Goal: Use online tool/utility: Use online tool/utility

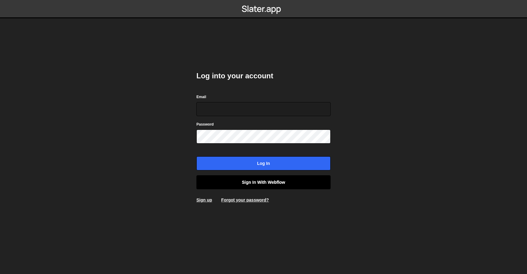
click at [237, 185] on link "Sign in with Webflow" at bounding box center [263, 182] width 134 height 14
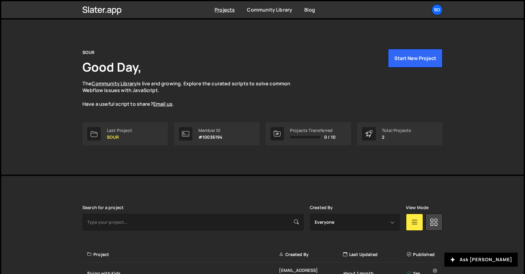
scroll to position [51, 0]
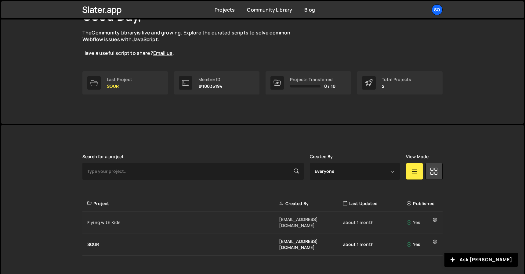
click at [103, 220] on div "Flying with Kids" at bounding box center [183, 223] width 192 height 6
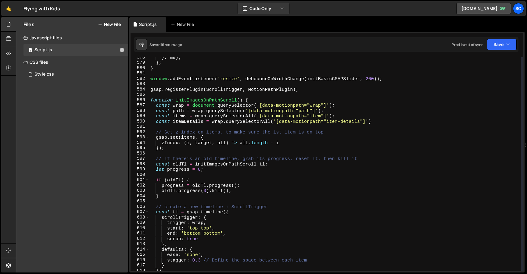
scroll to position [3072, 0]
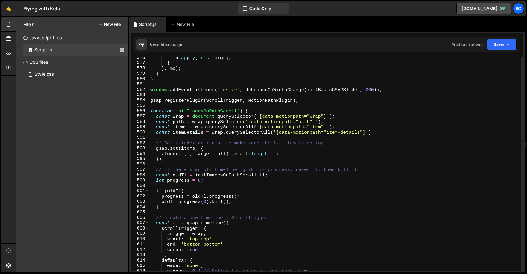
click at [261, 100] on div "fn . apply ( this , args ) ; } } , ms ) ; } ; } window . addEventListener ( 're…" at bounding box center [335, 167] width 372 height 225
type textarea "gsap.registerPlugin(ScrollTrigger, MotionPathPlugin);"
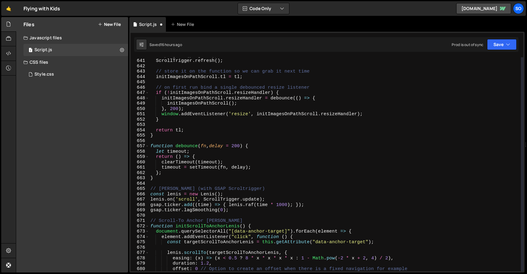
scroll to position [3423, 0]
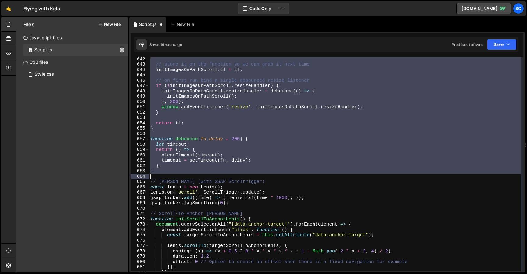
click at [165, 177] on div "// store it on the function so we can grab it next time initImagesOnPathScroll …" at bounding box center [335, 168] width 372 height 225
type textarea "}"
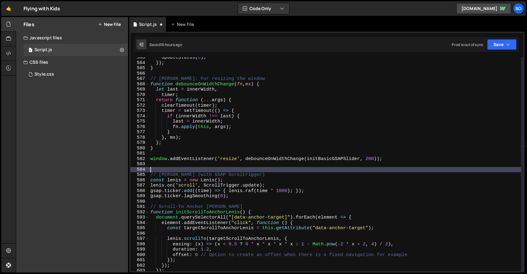
scroll to position [3003, 0]
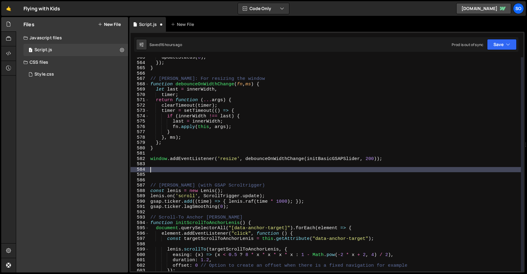
paste textarea "});"
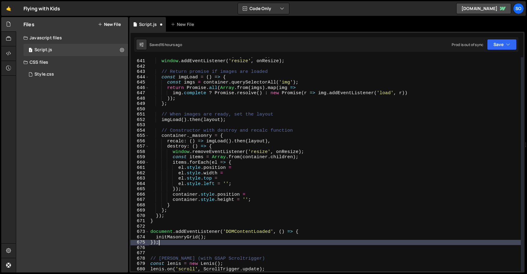
scroll to position [3416, 0]
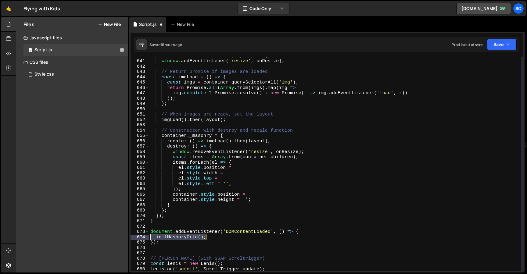
drag, startPoint x: 216, startPoint y: 239, endPoint x: 144, endPoint y: 239, distance: 72.0
click at [144, 239] on div "}); 640 641 642 643 644 645 646 647 648 649 650 651 652 653 654 655 656 657 658…" at bounding box center [327, 164] width 393 height 214
type textarea "initMasonryGrid();"
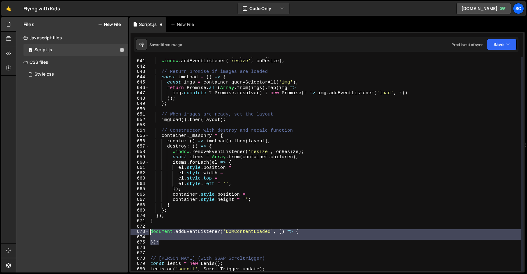
drag, startPoint x: 169, startPoint y: 242, endPoint x: 145, endPoint y: 231, distance: 26.5
click at [145, 231] on div "640 641 642 643 644 645 646 647 648 649 650 651 652 653 654 655 656 657 658 659…" at bounding box center [327, 164] width 393 height 214
type textarea "document.addEventListener('DOMContentLoaded', () => {"
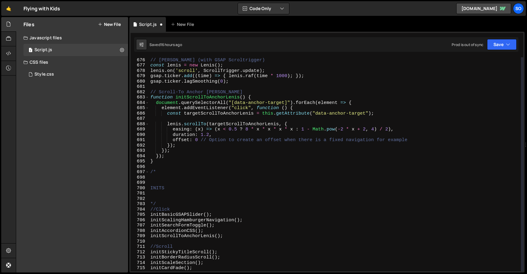
scroll to position [3766, 0]
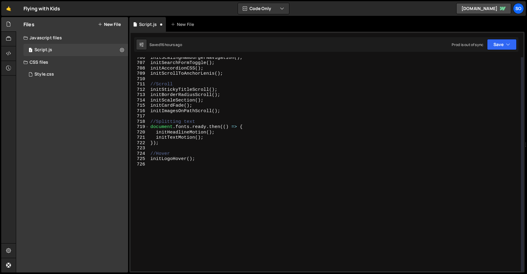
click at [216, 171] on div "initScalingHamburgerNavigation ( ) ; initSearchFormToggle ( ) ; initAccordionCS…" at bounding box center [335, 167] width 372 height 225
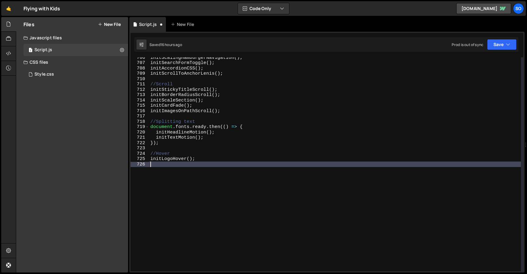
paste textarea "initMasonryGrid();"
click at [501, 45] on button "Save" at bounding box center [502, 44] width 30 height 11
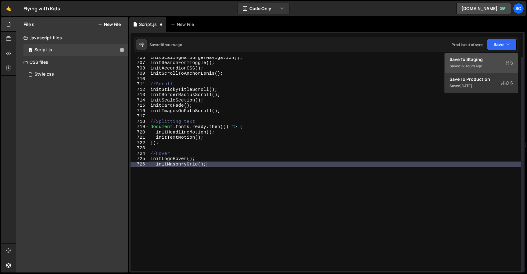
click at [478, 61] on div "Save to Staging S" at bounding box center [481, 59] width 63 height 6
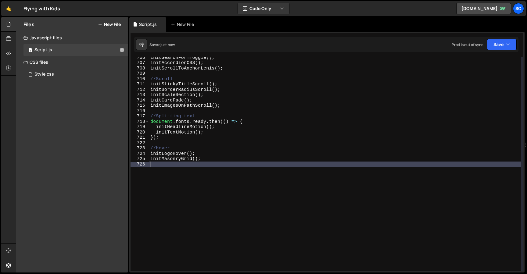
type textarea "initCardFade();"
click at [374, 100] on div "initSearchFormToggle ( ) ; initAccordionCSS ( ) ; initScrollToAnchorLenis ( ) ;…" at bounding box center [335, 167] width 372 height 225
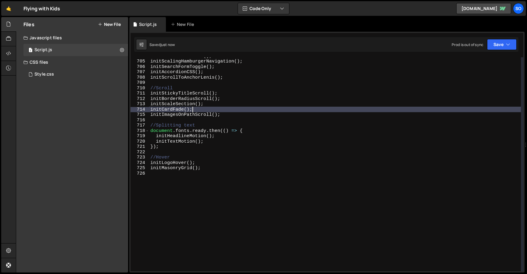
scroll to position [3726, 0]
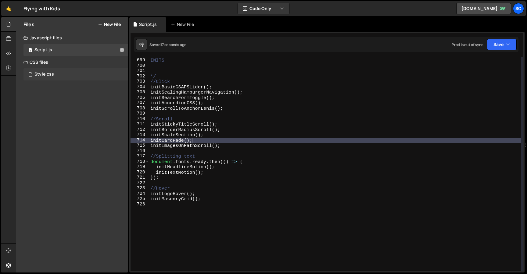
click at [37, 72] on div "Style.css" at bounding box center [44, 74] width 20 height 5
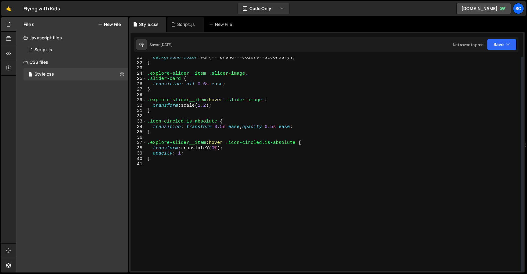
scroll to position [109, 0]
click at [182, 184] on div "background-color : var(--_brand---colors--secondary) ; } .explore-slider__item …" at bounding box center [333, 167] width 375 height 225
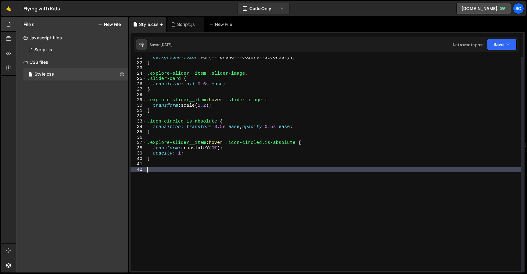
paste textarea "}"
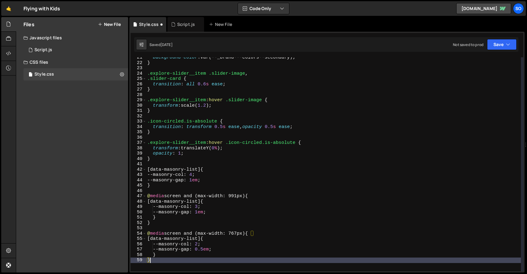
scroll to position [120, 0]
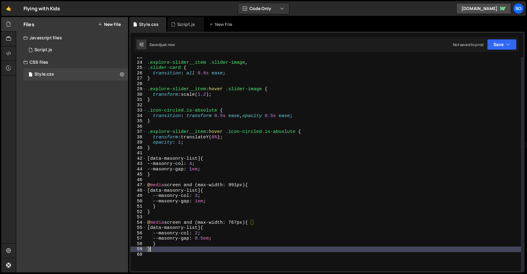
type textarea "}"
